Goal: Contribute content: Add original content to the website for others to see

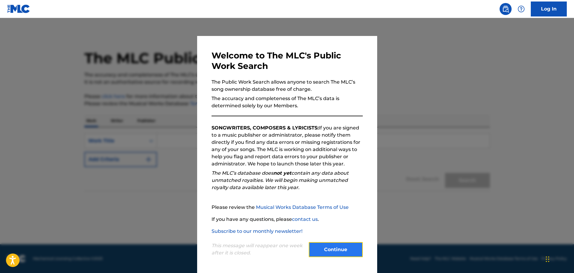
click at [344, 252] on button "Continue" at bounding box center [336, 249] width 54 height 15
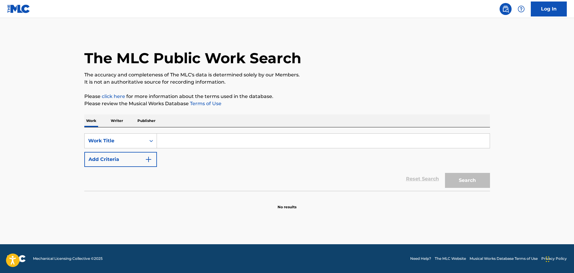
click at [146, 122] on p "Publisher" at bounding box center [147, 121] width 22 height 13
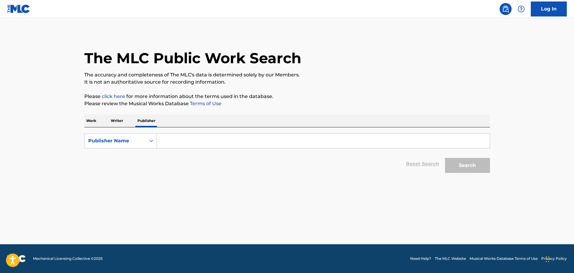
click at [178, 142] on input "Search Form" at bounding box center [323, 141] width 332 height 14
type input "DDJ Publishing Group"
click at [445, 158] on button "Search" at bounding box center [467, 165] width 45 height 15
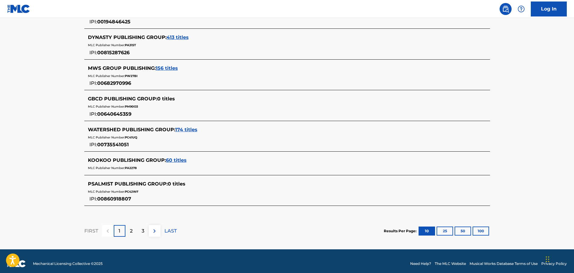
scroll to position [292, 0]
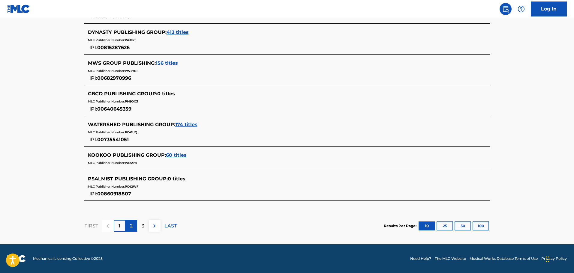
click at [132, 228] on p "2" at bounding box center [131, 225] width 3 height 7
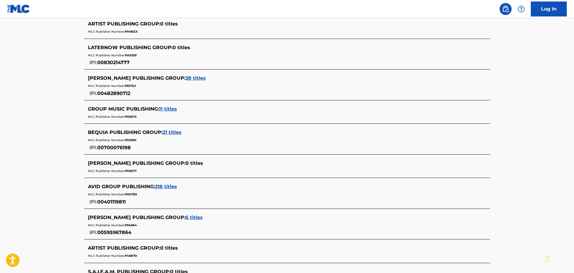
scroll to position [270, 0]
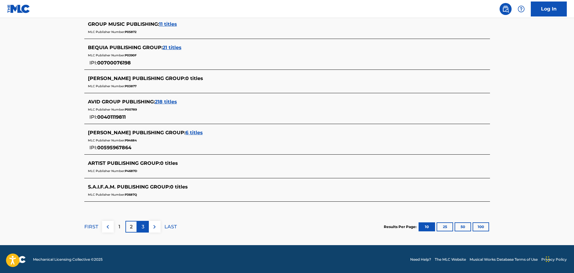
click at [142, 228] on p "3" at bounding box center [143, 226] width 3 height 7
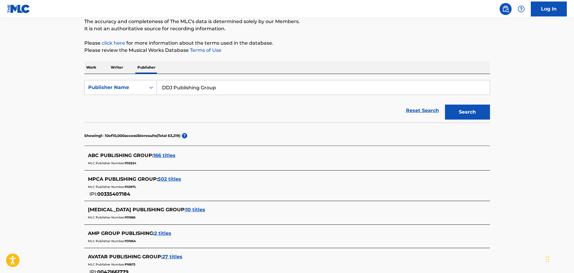
scroll to position [0, 0]
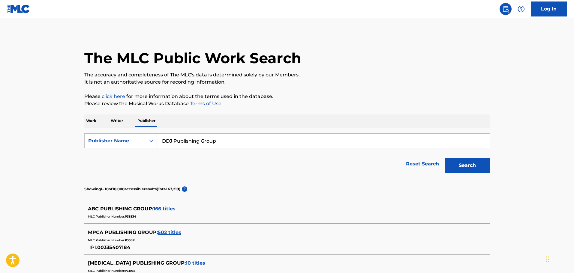
click at [94, 120] on p "Work" at bounding box center [91, 121] width 14 height 13
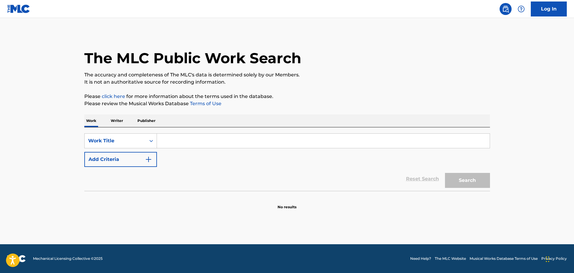
click at [181, 140] on input "Search Form" at bounding box center [323, 141] width 332 height 14
type input "Growing Pains 2"
click at [445, 173] on button "Search" at bounding box center [467, 180] width 45 height 15
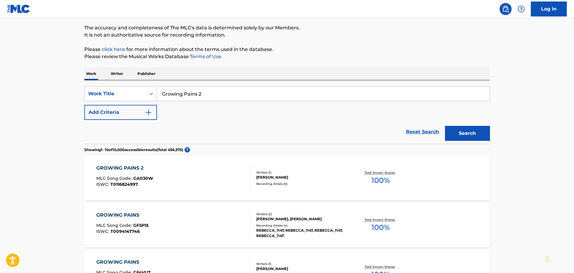
scroll to position [30, 0]
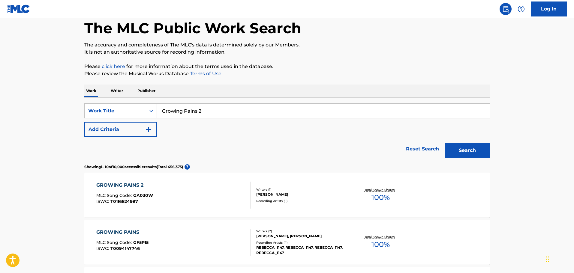
click at [117, 91] on p "Writer" at bounding box center [117, 91] width 16 height 13
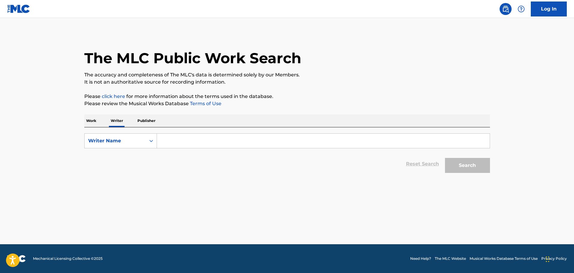
click at [180, 139] on input "Search Form" at bounding box center [323, 141] width 332 height 14
type input "[PERSON_NAME]"
click at [445, 158] on button "Search" at bounding box center [467, 165] width 45 height 15
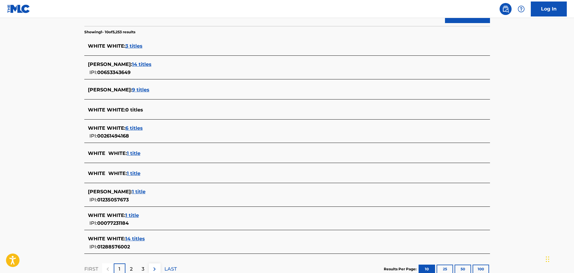
scroll to position [120, 0]
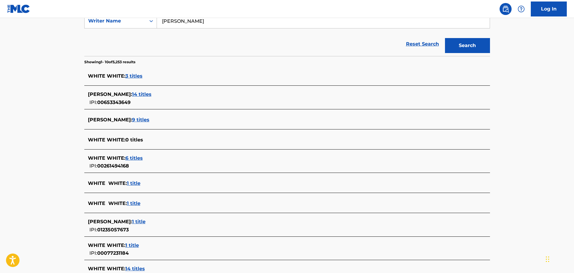
click at [134, 95] on span "14 titles" at bounding box center [141, 94] width 19 height 6
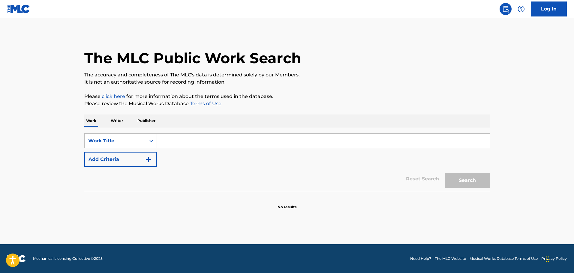
click at [179, 142] on input "Search Form" at bounding box center [323, 141] width 332 height 14
click at [116, 121] on p "Writer" at bounding box center [117, 121] width 16 height 13
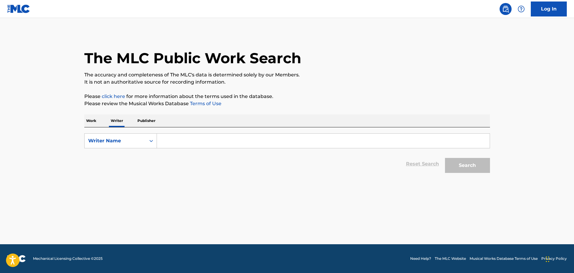
click at [180, 140] on input "Search Form" at bounding box center [323, 141] width 332 height 14
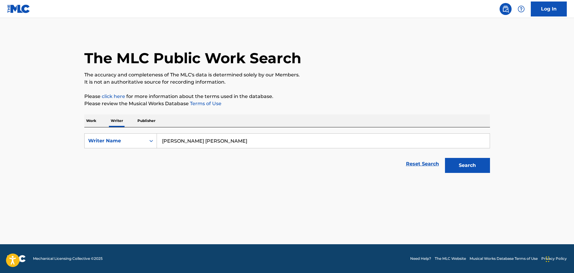
type input "Domi Dow Jones"
click at [445, 158] on button "Search" at bounding box center [467, 165] width 45 height 15
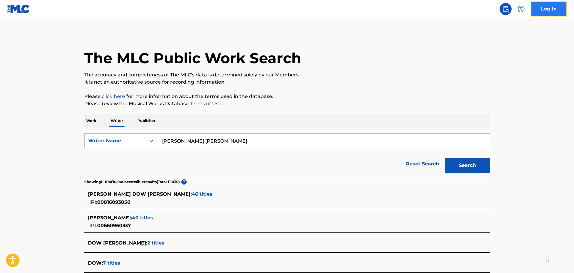
click at [549, 12] on link "Log In" at bounding box center [548, 8] width 36 height 15
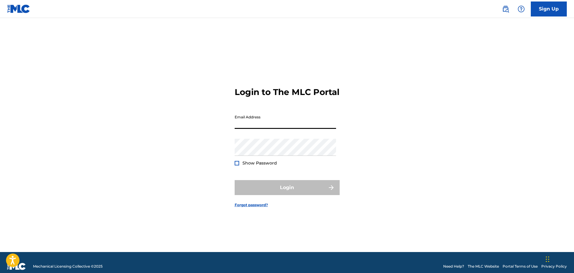
click at [261, 122] on input "Email Address" at bounding box center [284, 120] width 101 height 17
type input "domidowjones@gmail.com"
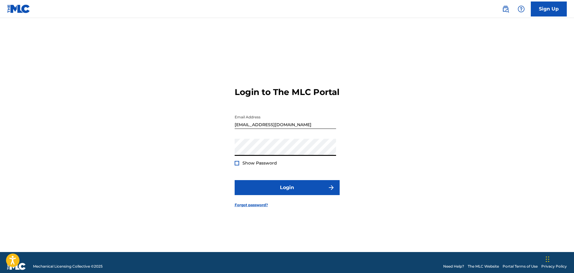
click at [234, 180] on button "Login" at bounding box center [286, 187] width 105 height 15
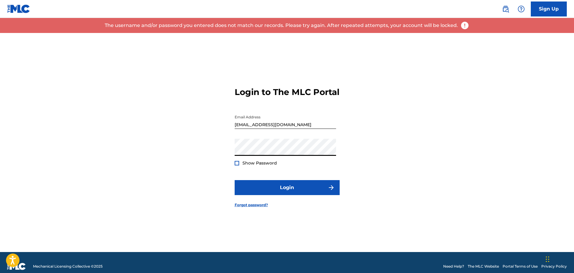
click at [234, 180] on button "Login" at bounding box center [286, 187] width 105 height 15
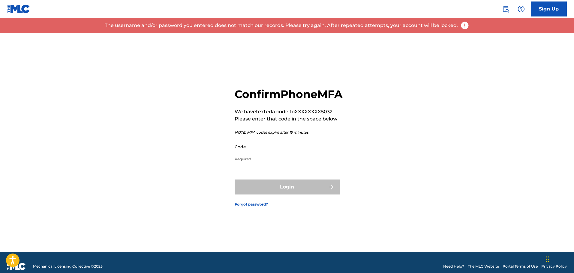
click at [269, 155] on input "Code" at bounding box center [284, 146] width 101 height 17
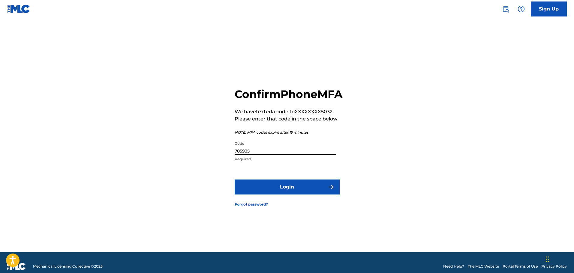
type input "705935"
click at [234, 180] on button "Login" at bounding box center [286, 187] width 105 height 15
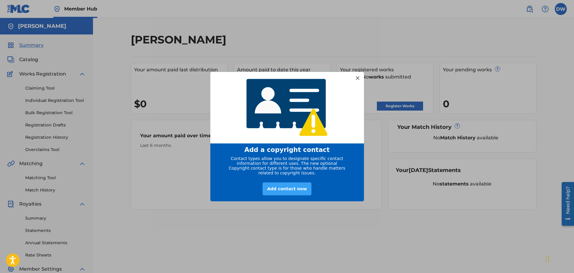
click at [294, 192] on div "Add contact now" at bounding box center [286, 189] width 49 height 13
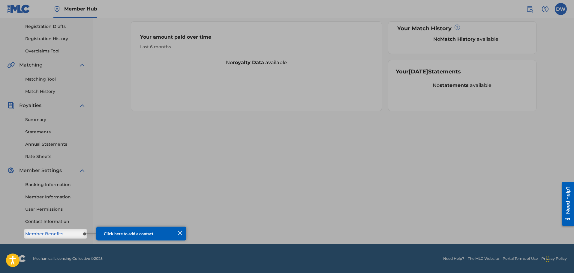
click at [51, 235] on link "Member Benefits" at bounding box center [55, 234] width 61 height 6
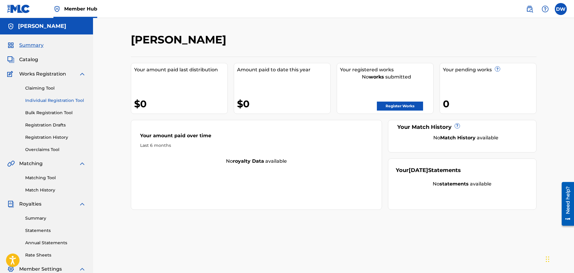
click at [45, 101] on link "Individual Registration Tool" at bounding box center [55, 100] width 61 height 6
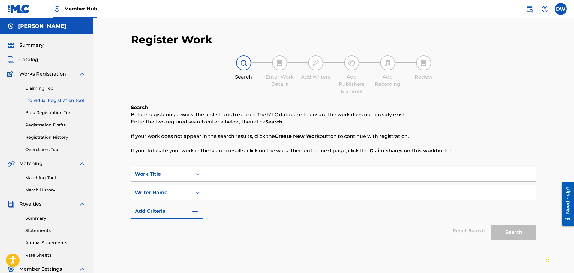
click at [215, 176] on input "Search Form" at bounding box center [369, 174] width 332 height 14
click at [213, 175] on input "Search Form" at bounding box center [369, 174] width 332 height 14
type input "Black White"
type input "[PERSON_NAME]"
click at [509, 231] on button "Search" at bounding box center [513, 232] width 45 height 15
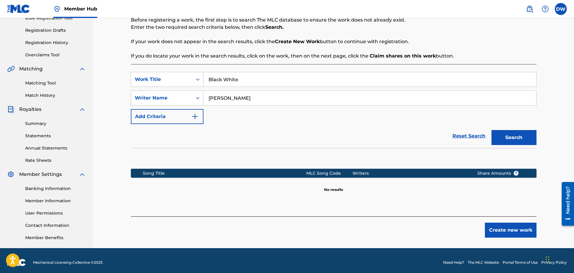
scroll to position [99, 0]
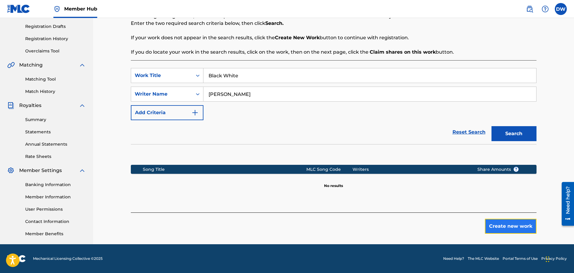
click at [501, 225] on button "Create new work" at bounding box center [511, 226] width 52 height 15
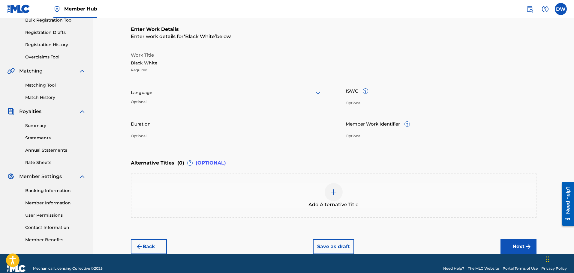
scroll to position [103, 0]
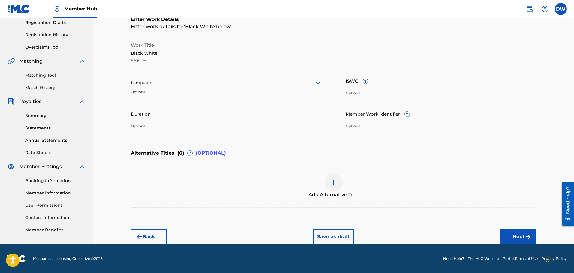
click at [377, 82] on input "ISWC ?" at bounding box center [440, 80] width 191 height 17
paste input "T-332.834.110-8"
type input "T-332.834.110-8"
click at [512, 236] on button "Next" at bounding box center [518, 236] width 36 height 15
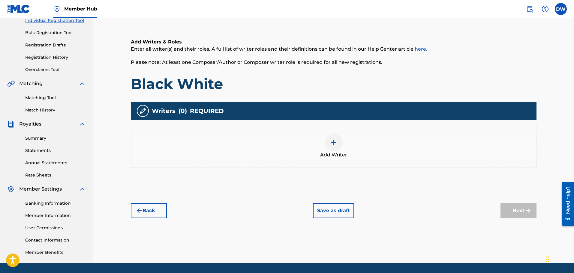
scroll to position [87, 0]
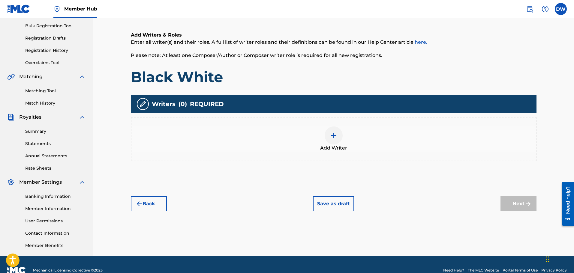
click at [333, 134] on img at bounding box center [333, 135] width 7 height 7
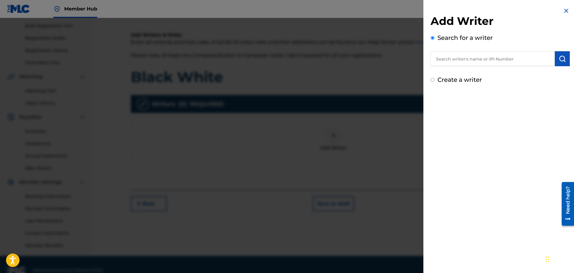
click at [451, 61] on input "text" at bounding box center [492, 58] width 124 height 15
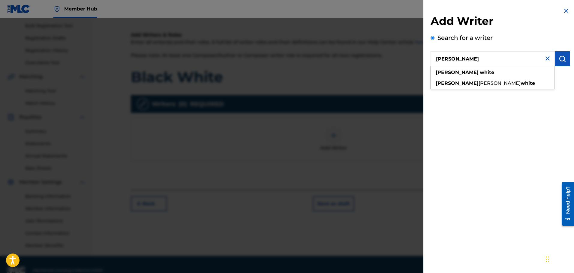
click at [504, 58] on input "[PERSON_NAME]" at bounding box center [492, 58] width 124 height 15
type input "[PERSON_NAME]"
click at [563, 59] on button "submit" at bounding box center [561, 58] width 15 height 15
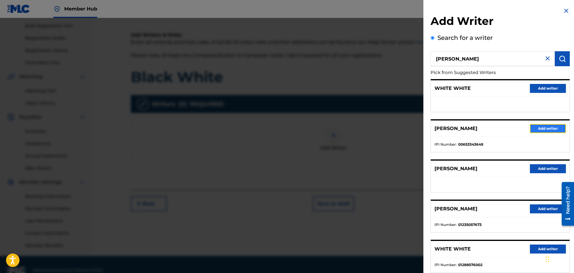
click at [544, 127] on button "Add writer" at bounding box center [547, 128] width 36 height 9
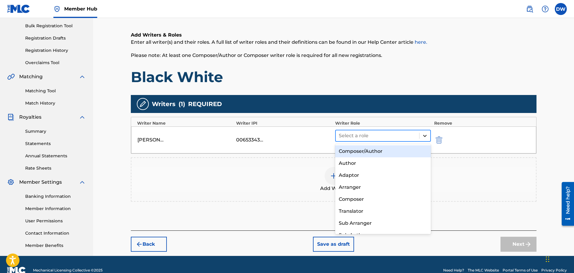
click at [427, 137] on icon at bounding box center [425, 136] width 6 height 6
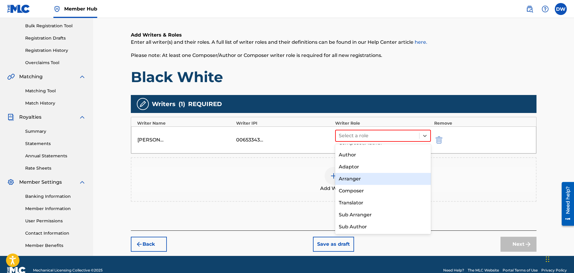
scroll to position [0, 0]
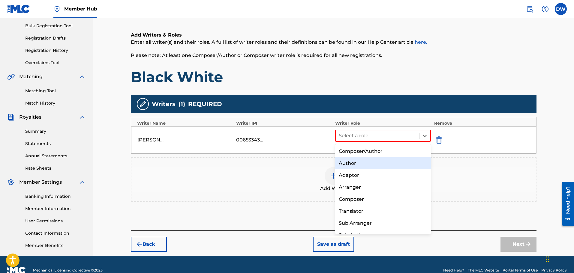
click at [350, 163] on div "Author" at bounding box center [383, 163] width 96 height 12
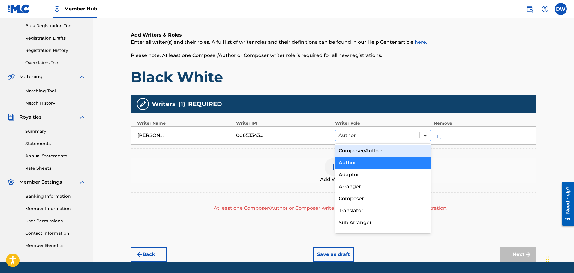
click at [422, 136] on icon at bounding box center [425, 136] width 6 height 6
click at [360, 153] on div "Composer/Author" at bounding box center [383, 151] width 96 height 12
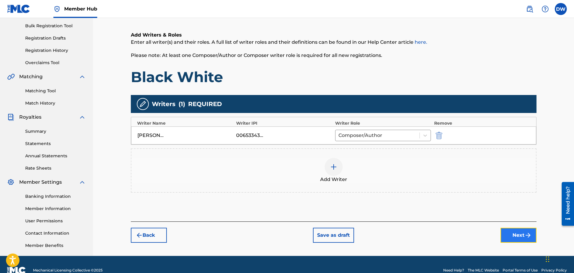
click at [513, 233] on button "Next" at bounding box center [518, 235] width 36 height 15
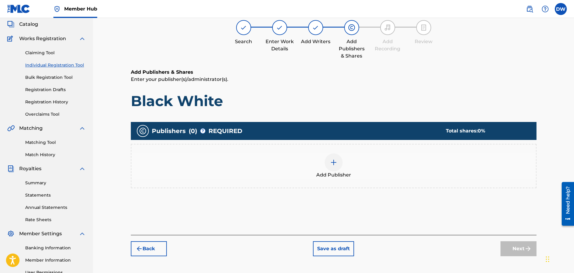
scroll to position [27, 0]
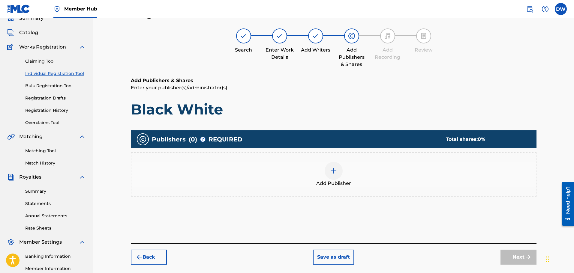
click at [333, 171] on img at bounding box center [333, 170] width 7 height 7
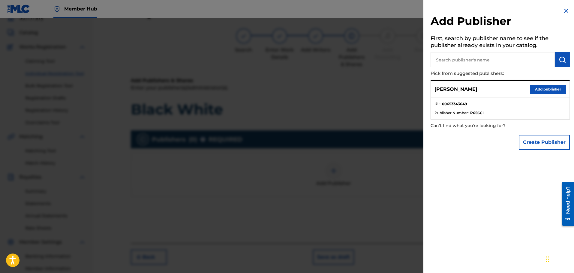
click at [482, 60] on input "text" at bounding box center [492, 59] width 124 height 15
type input "DDJ Publishing Group"
click at [558, 60] on img "submit" at bounding box center [561, 59] width 7 height 7
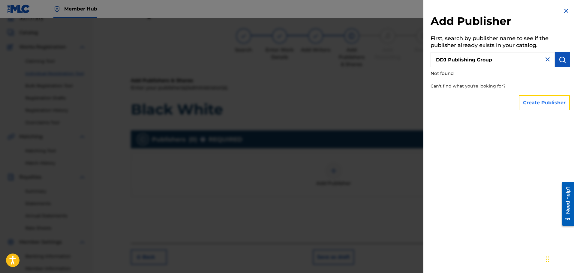
click at [537, 103] on button "Create Publisher" at bounding box center [543, 102] width 51 height 15
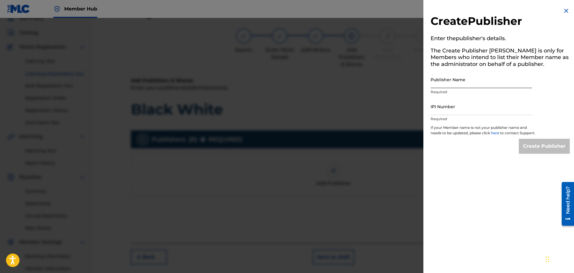
click at [449, 84] on input "Publisher Name" at bounding box center [480, 79] width 101 height 17
type input "DDJ Publishing Group"
click at [453, 109] on input "IPI Number" at bounding box center [480, 106] width 101 height 17
click at [450, 107] on input "IPI Number" at bounding box center [480, 106] width 101 height 17
paste input "01280374066"
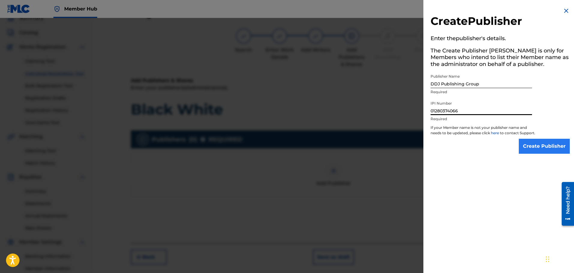
type input "01280374066"
click at [541, 154] on input "Create Publisher" at bounding box center [543, 146] width 51 height 15
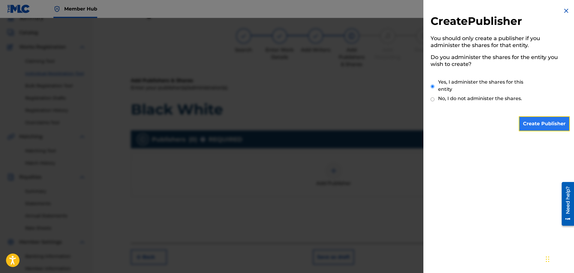
click at [541, 124] on input "Create Publisher" at bounding box center [543, 123] width 51 height 15
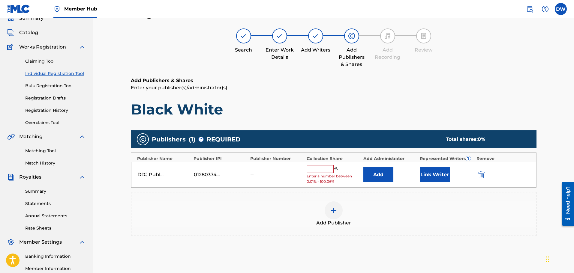
click at [315, 170] on input "text" at bounding box center [319, 169] width 27 height 8
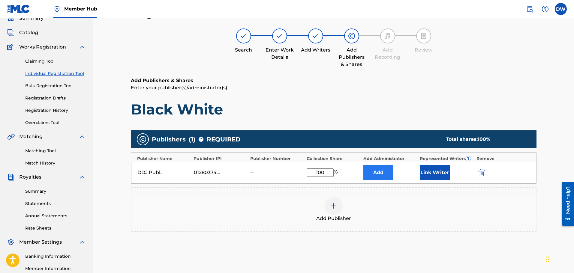
type input "100"
click at [379, 173] on button "Add" at bounding box center [378, 172] width 30 height 15
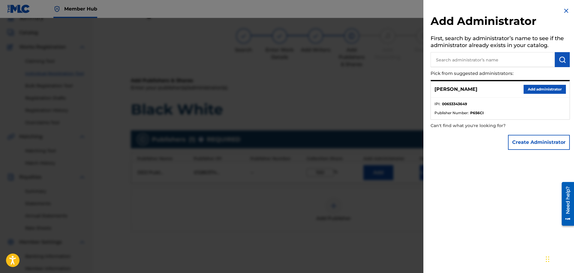
click at [450, 60] on input "text" at bounding box center [492, 59] width 124 height 15
type input "Songtrust"
click at [544, 59] on img at bounding box center [547, 59] width 7 height 7
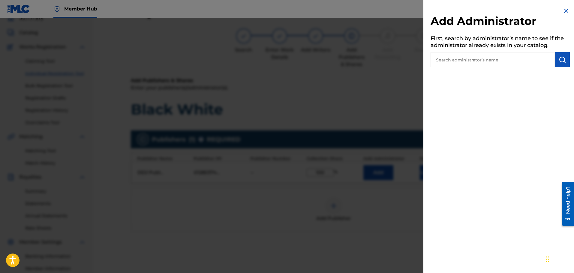
click at [565, 11] on img at bounding box center [565, 10] width 7 height 7
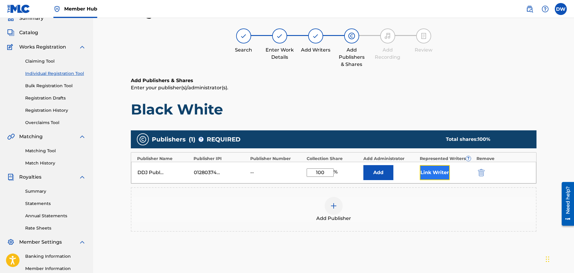
click at [436, 173] on button "Link Writer" at bounding box center [434, 172] width 30 height 15
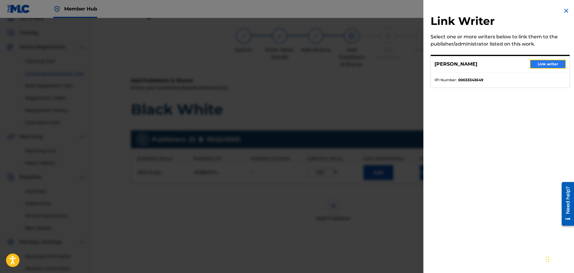
click at [547, 64] on button "Link writer" at bounding box center [547, 64] width 36 height 9
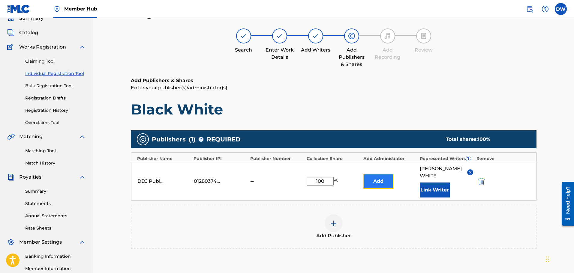
click at [382, 179] on button "Add" at bounding box center [378, 181] width 30 height 15
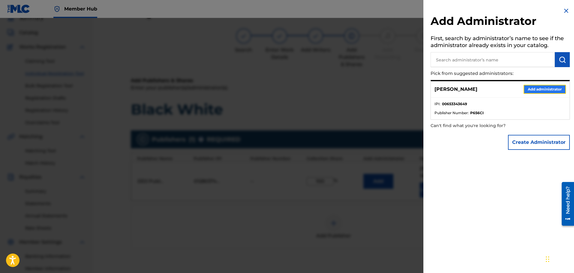
click at [540, 90] on button "Add administrator" at bounding box center [544, 89] width 42 height 9
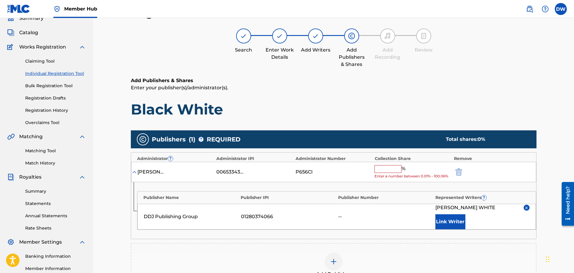
click at [388, 169] on input "text" at bounding box center [387, 169] width 27 height 8
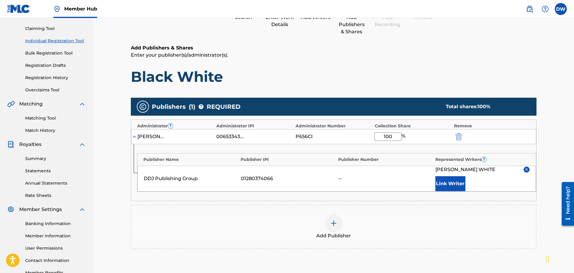
scroll to position [133, 0]
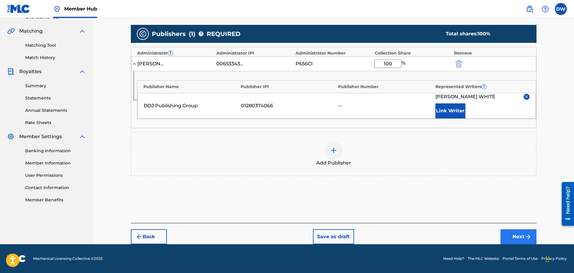
type input "100"
click at [521, 236] on button "Next" at bounding box center [518, 236] width 36 height 15
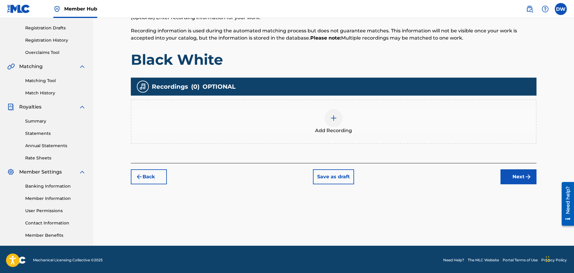
scroll to position [99, 0]
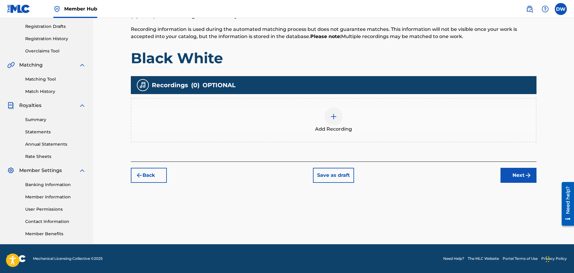
click at [334, 115] on img at bounding box center [333, 116] width 7 height 7
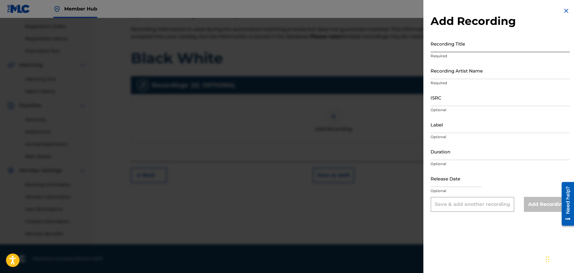
click at [458, 45] on input "Recording Title" at bounding box center [499, 43] width 139 height 17
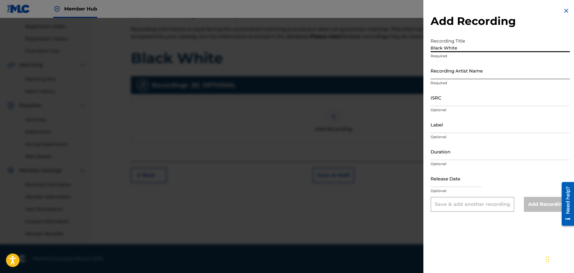
type input "Black White"
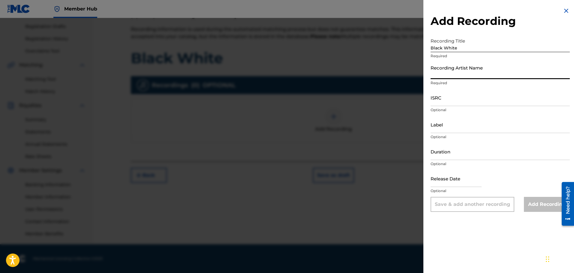
click at [470, 73] on input "Recording Artist Name" at bounding box center [499, 70] width 139 height 17
type input "Domi Dow Jones"
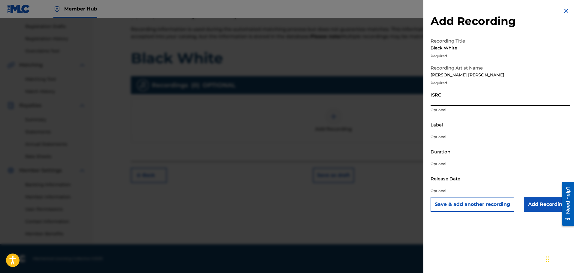
click at [445, 99] on input "ISRC" at bounding box center [499, 97] width 139 height 17
paste input "QZZFQ2500005"
type input "QZZFQ2500005"
click at [451, 181] on input "text" at bounding box center [455, 178] width 51 height 17
select select "8"
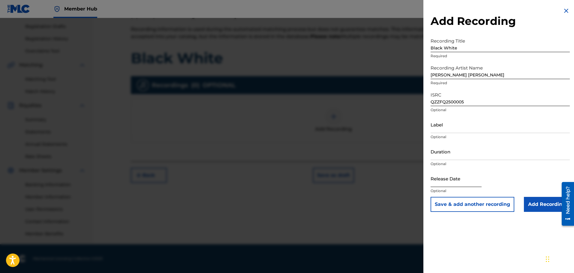
select select "2025"
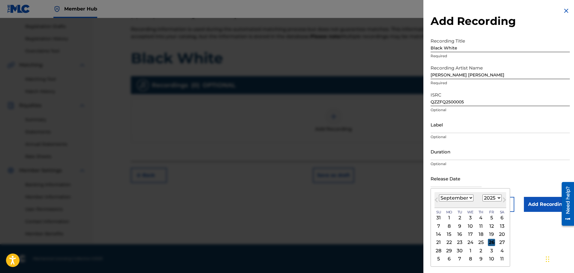
click at [491, 241] on div "26" at bounding box center [491, 242] width 7 height 7
type input "September 26 2025"
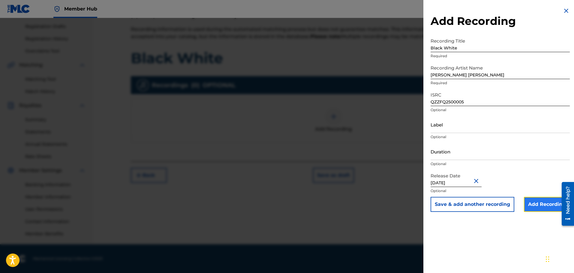
click at [539, 204] on input "Add Recording" at bounding box center [546, 204] width 46 height 15
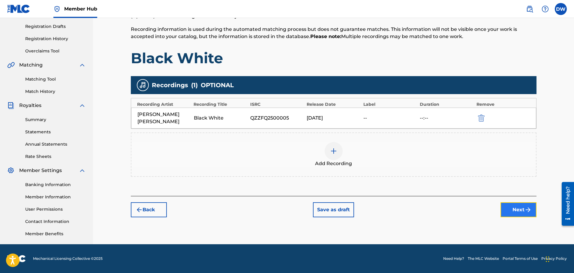
click at [516, 203] on button "Next" at bounding box center [518, 209] width 36 height 15
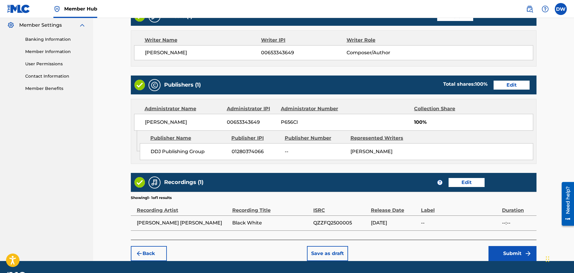
scroll to position [261, 0]
